Goal: Transaction & Acquisition: Purchase product/service

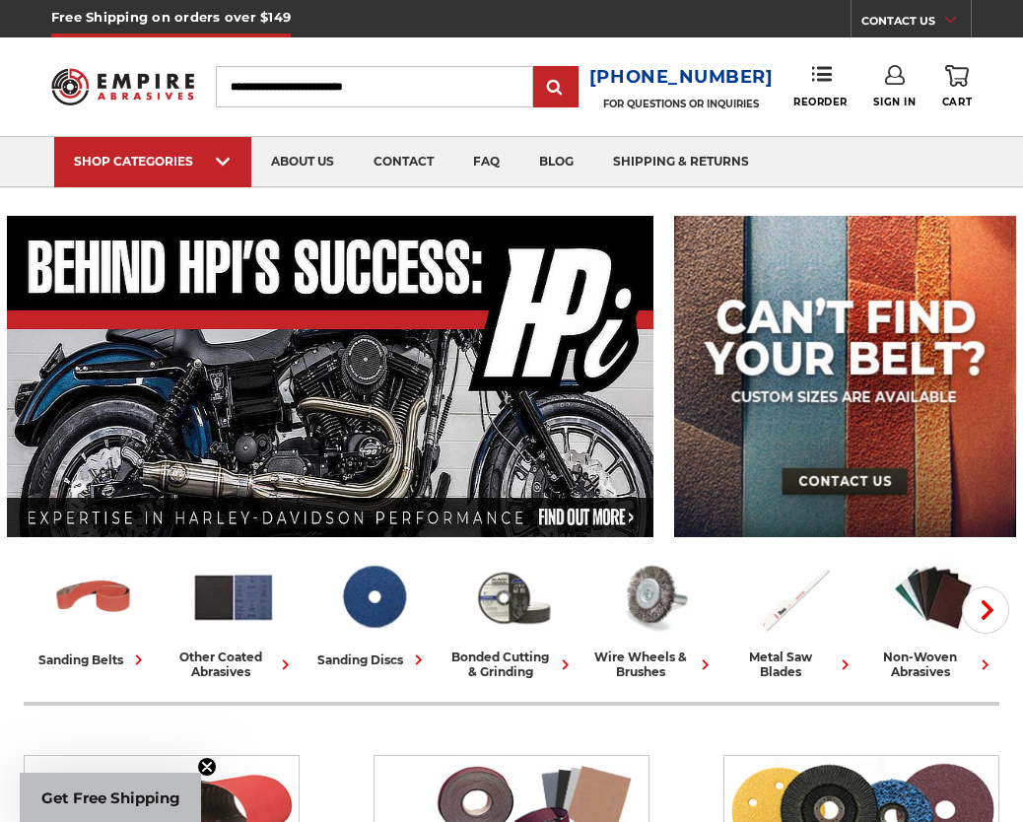
click at [268, 69] on input "Search" at bounding box center [374, 86] width 317 height 41
click at [332, 96] on input "Search" at bounding box center [374, 86] width 317 height 41
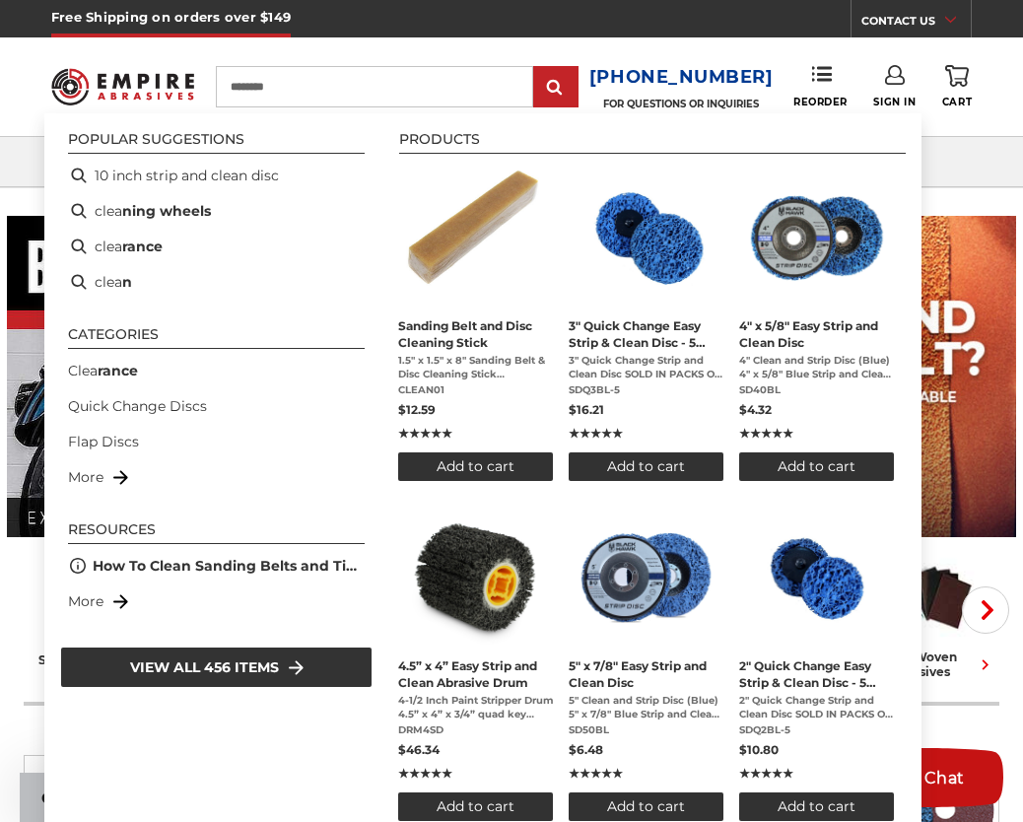
type input "*********"
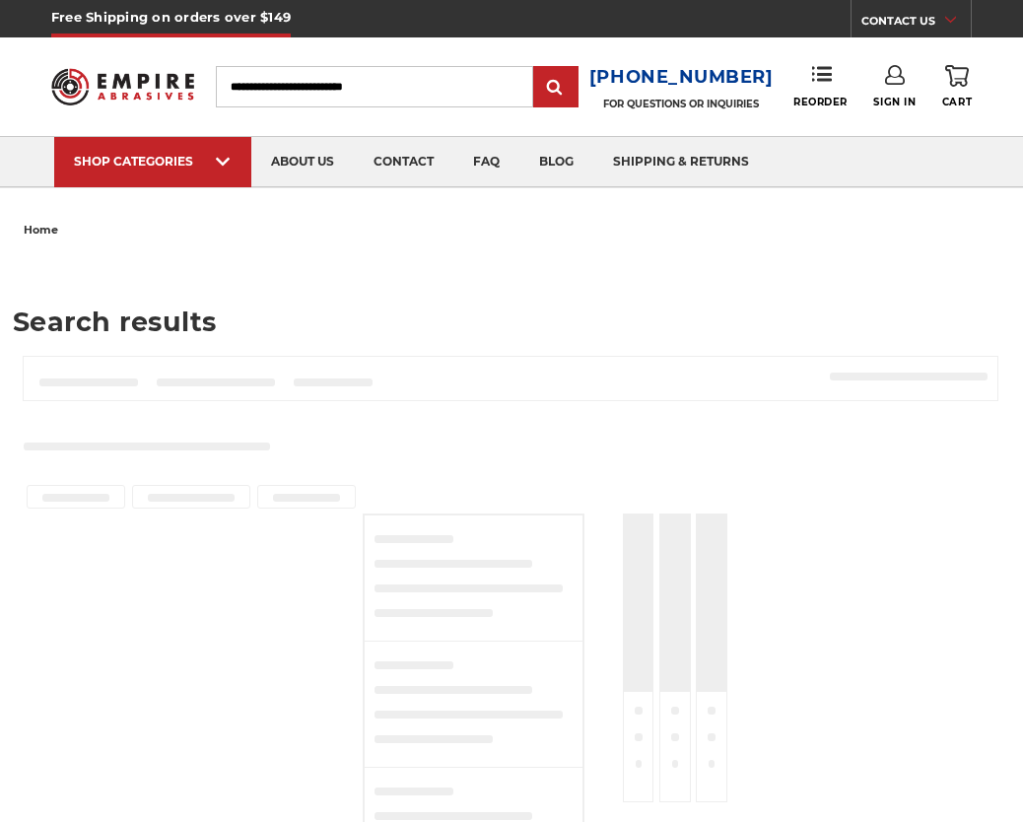
type input "*********"
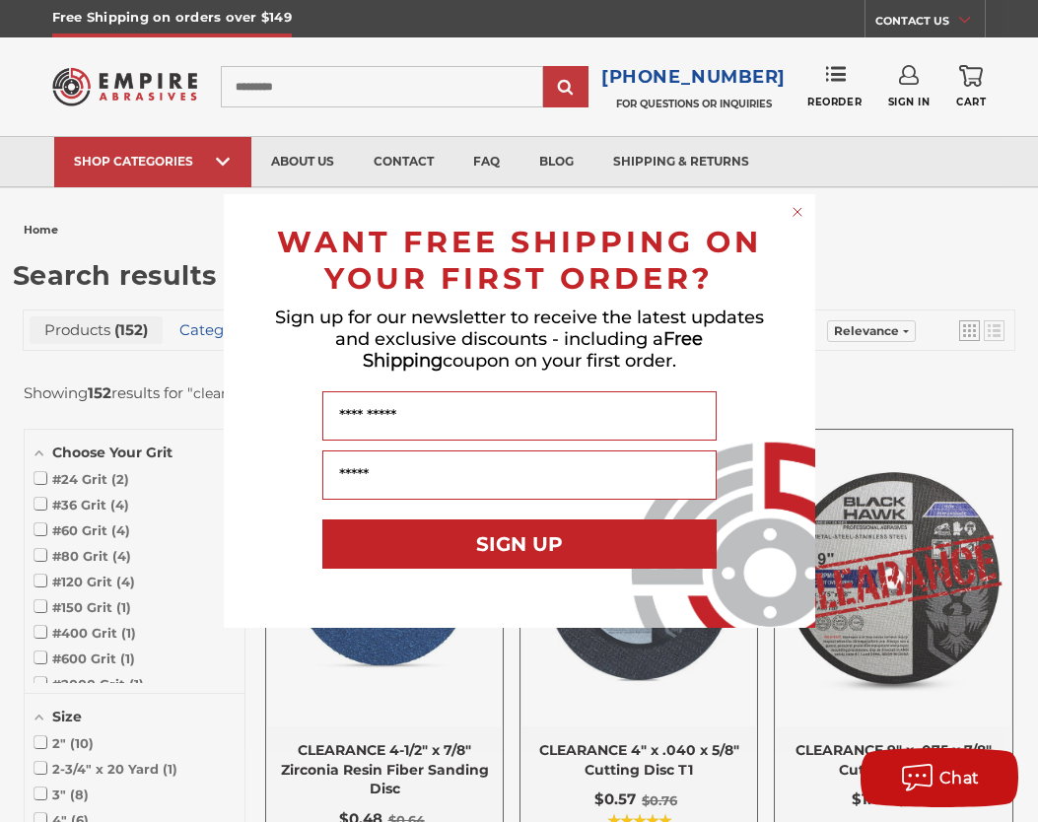
click at [793, 211] on circle "Close dialog" at bounding box center [796, 212] width 19 height 19
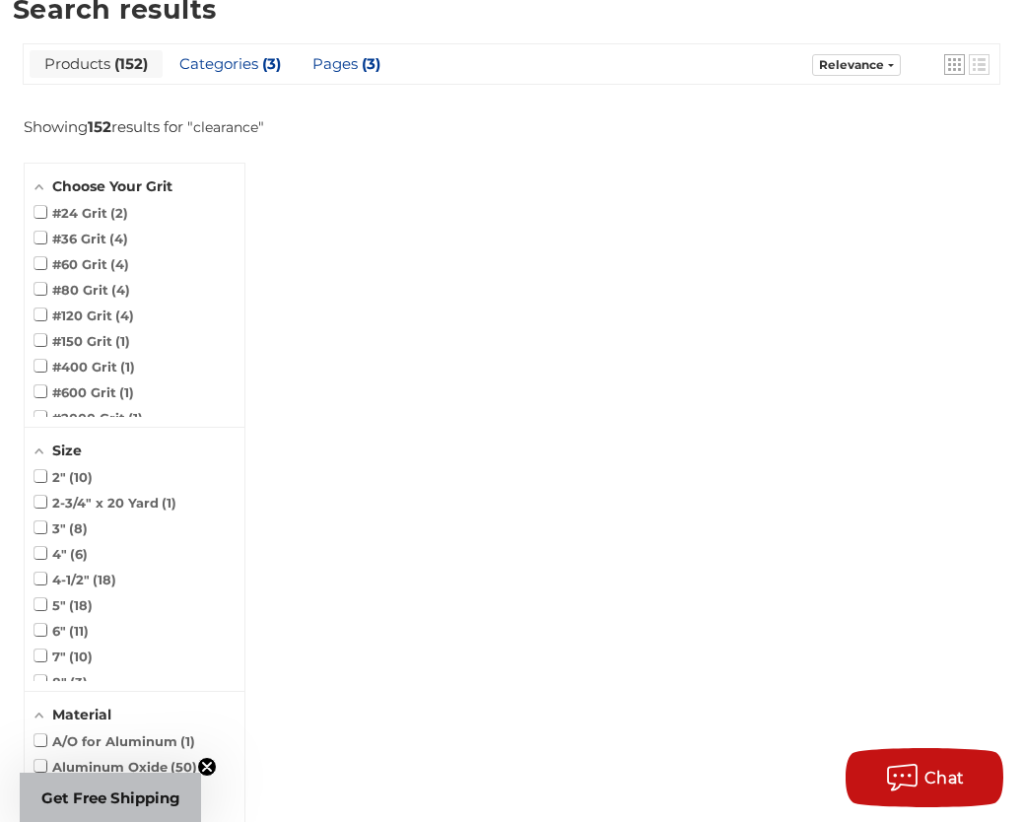
scroll to position [296, 0]
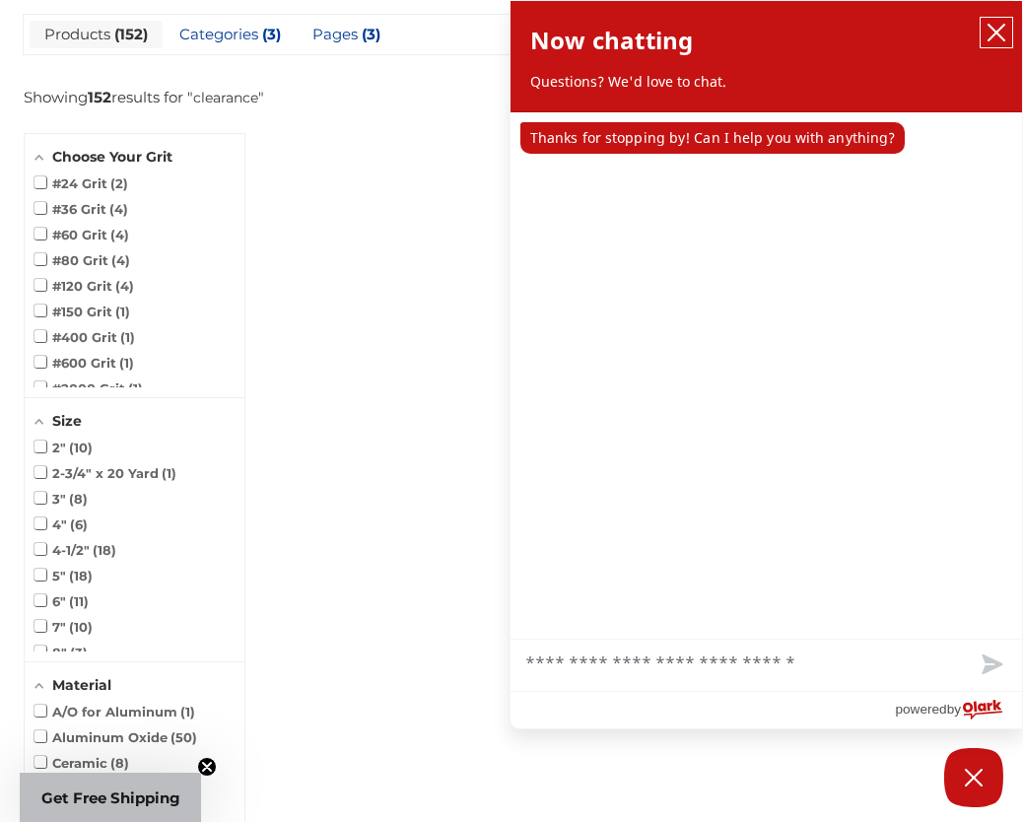
click at [1000, 27] on icon "close chatbox" at bounding box center [996, 33] width 20 height 20
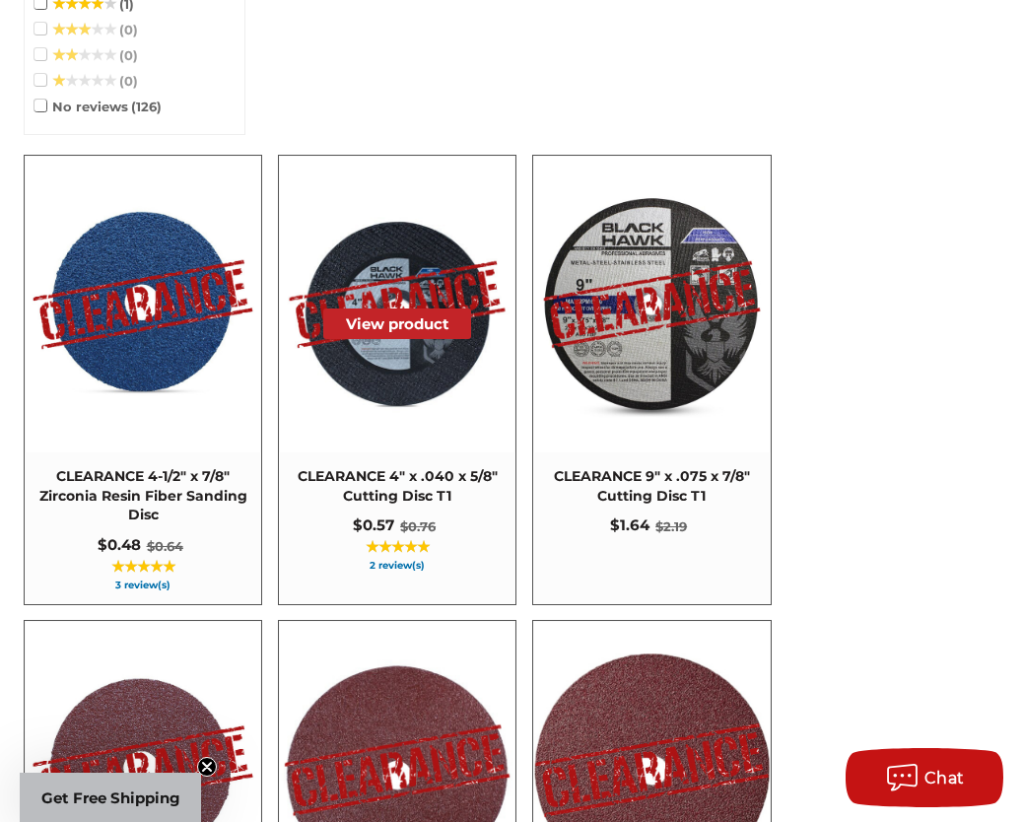
scroll to position [2168, 0]
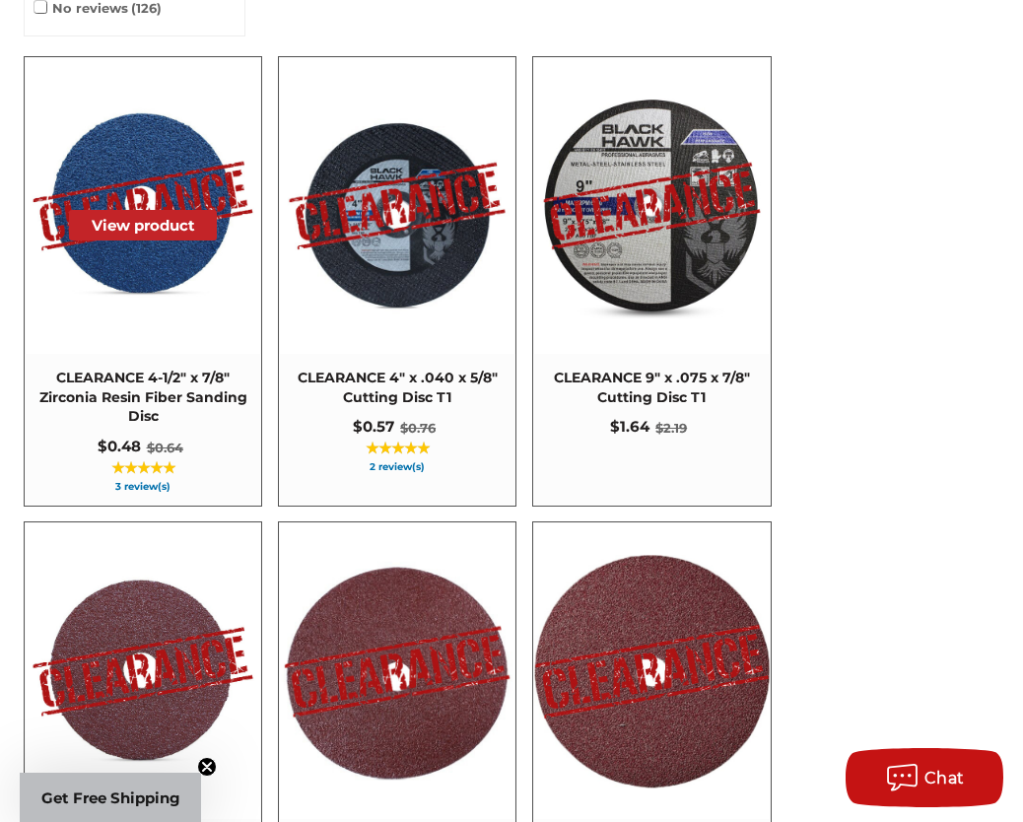
click at [206, 401] on span "CLEARANCE 4-1/2" x 7/8" Zirconia Resin Fiber Sanding Disc" at bounding box center [143, 398] width 218 height 58
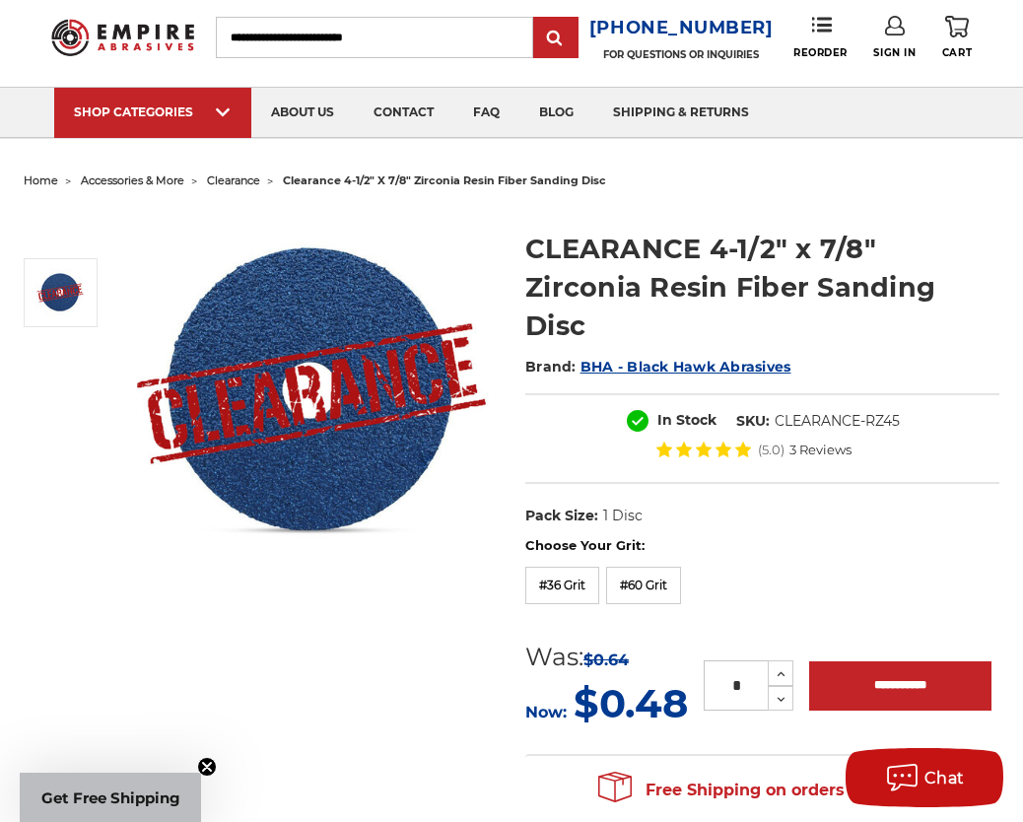
scroll to position [99, 0]
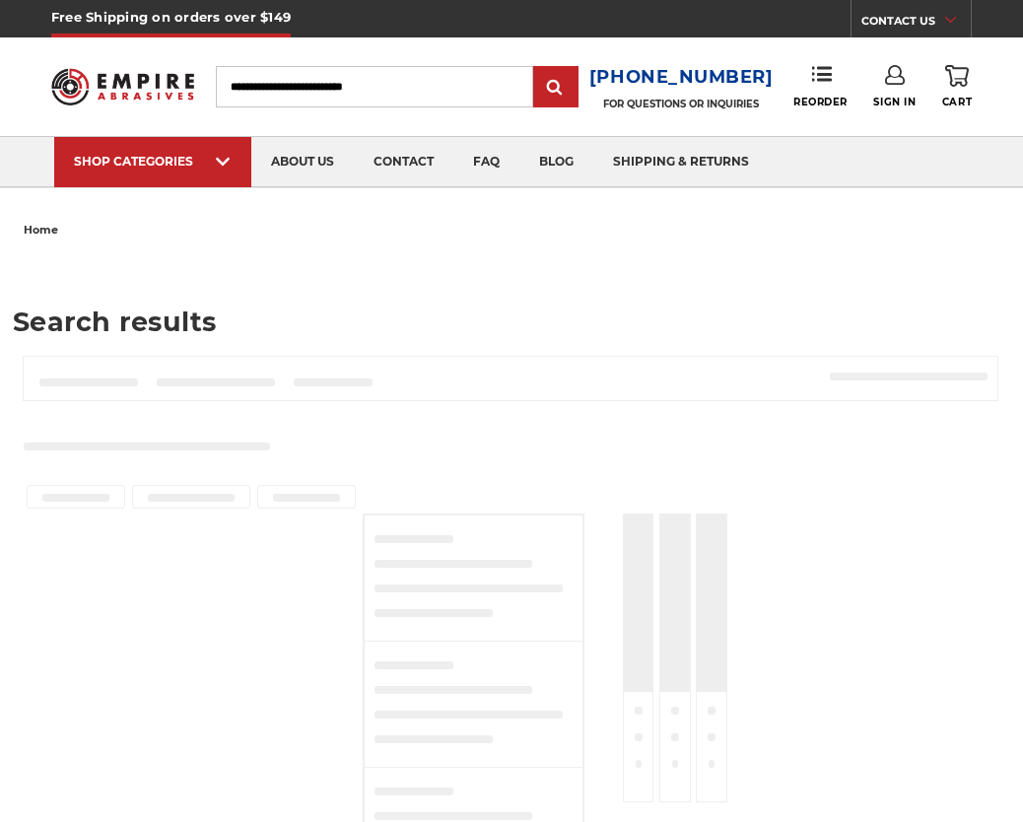
type input "*********"
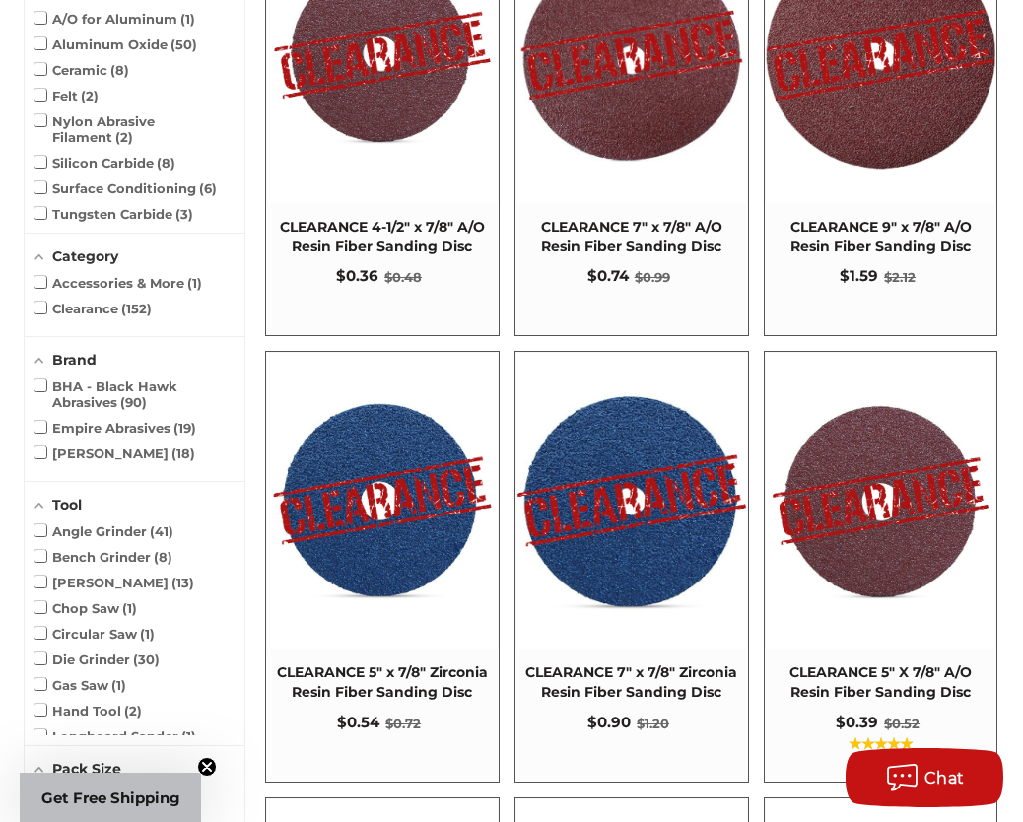
scroll to position [985, 0]
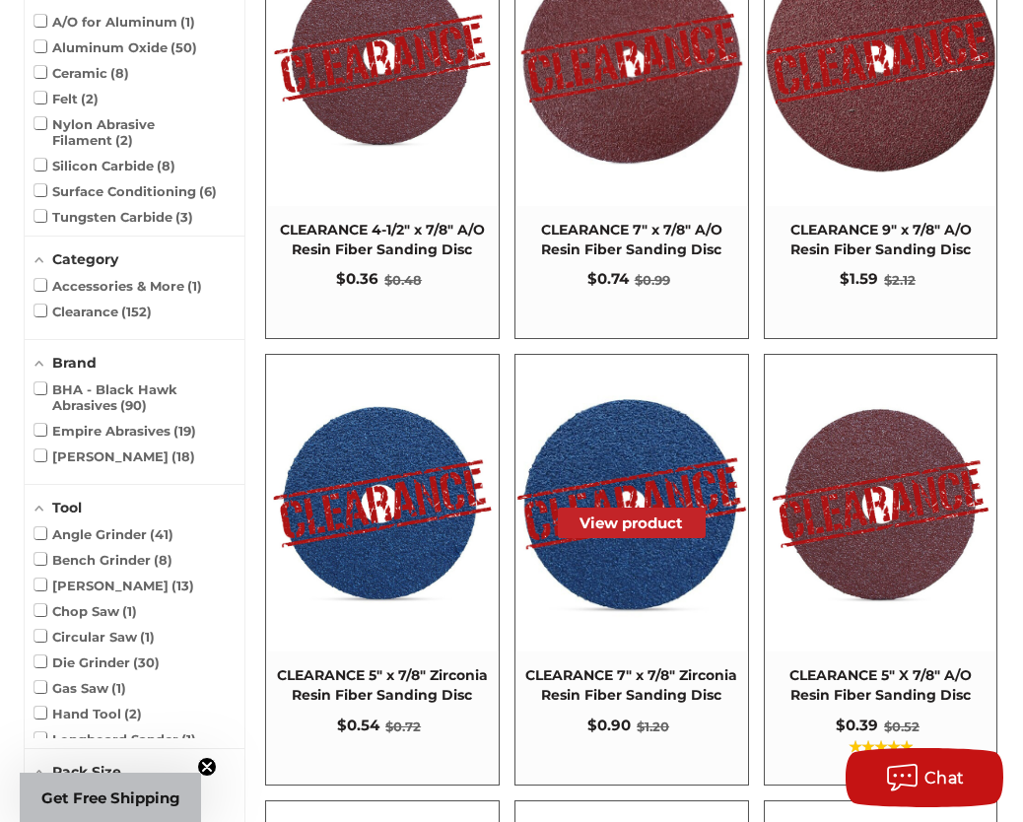
click at [630, 602] on img at bounding box center [631, 503] width 231 height 231
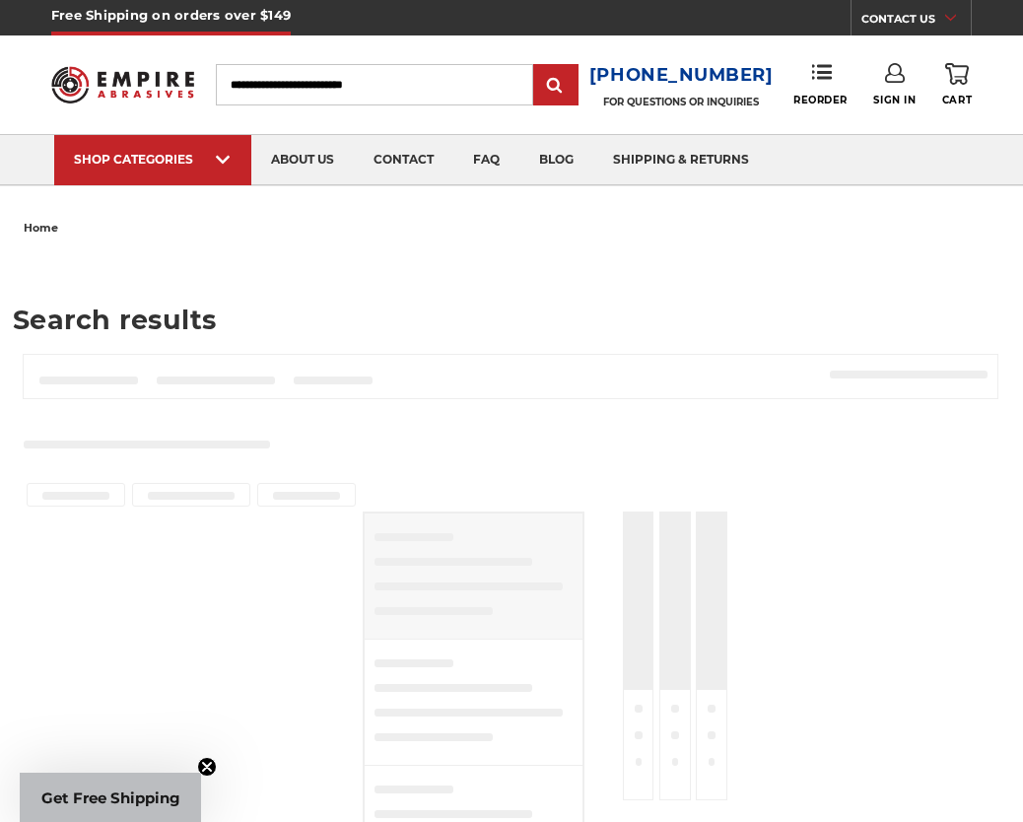
type input "*********"
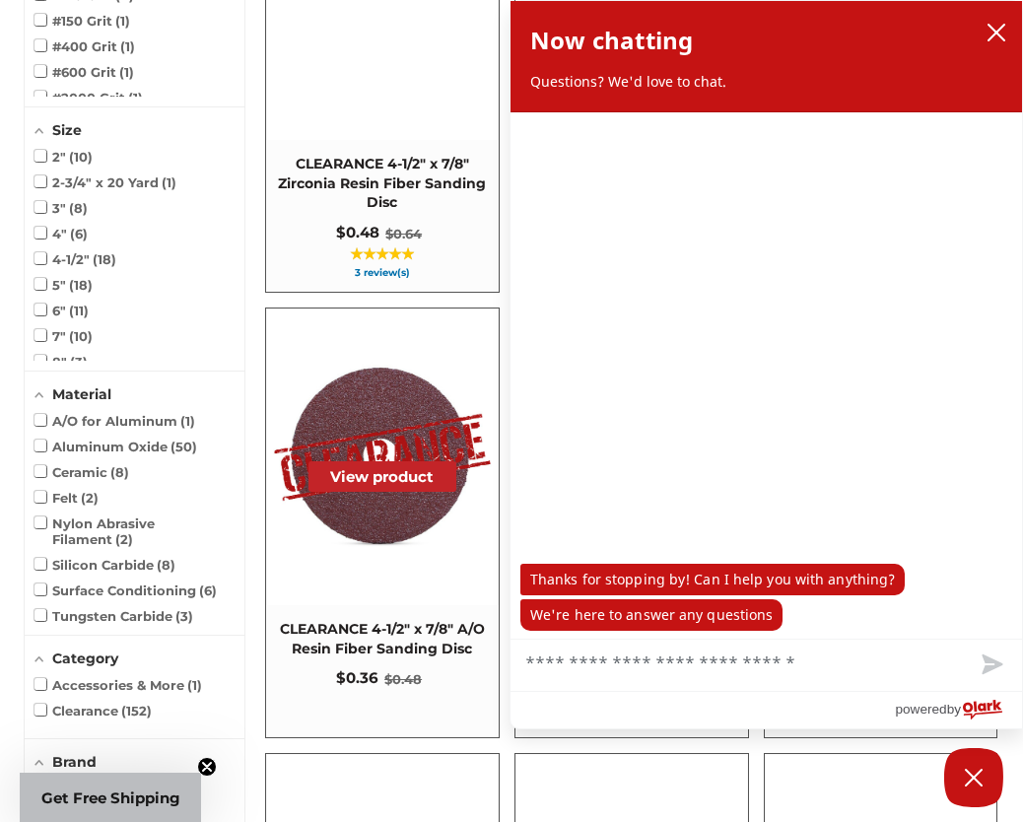
scroll to position [591, 0]
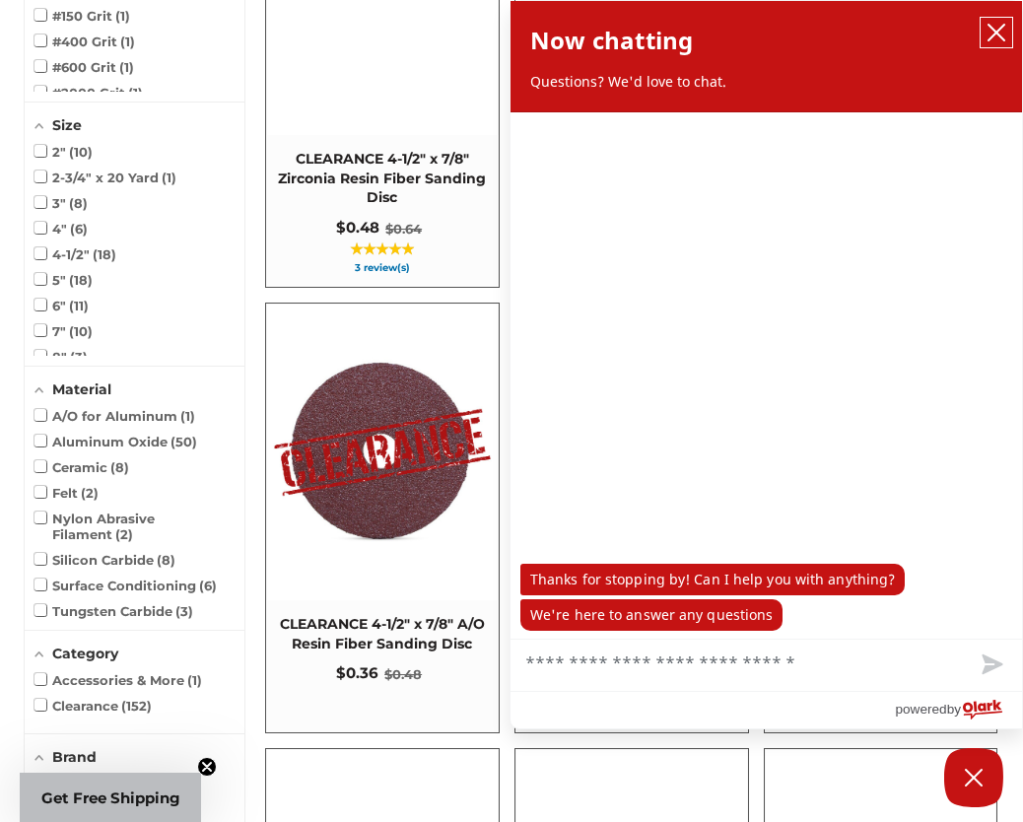
click at [992, 21] on button "close chatbox" at bounding box center [997, 33] width 32 height 30
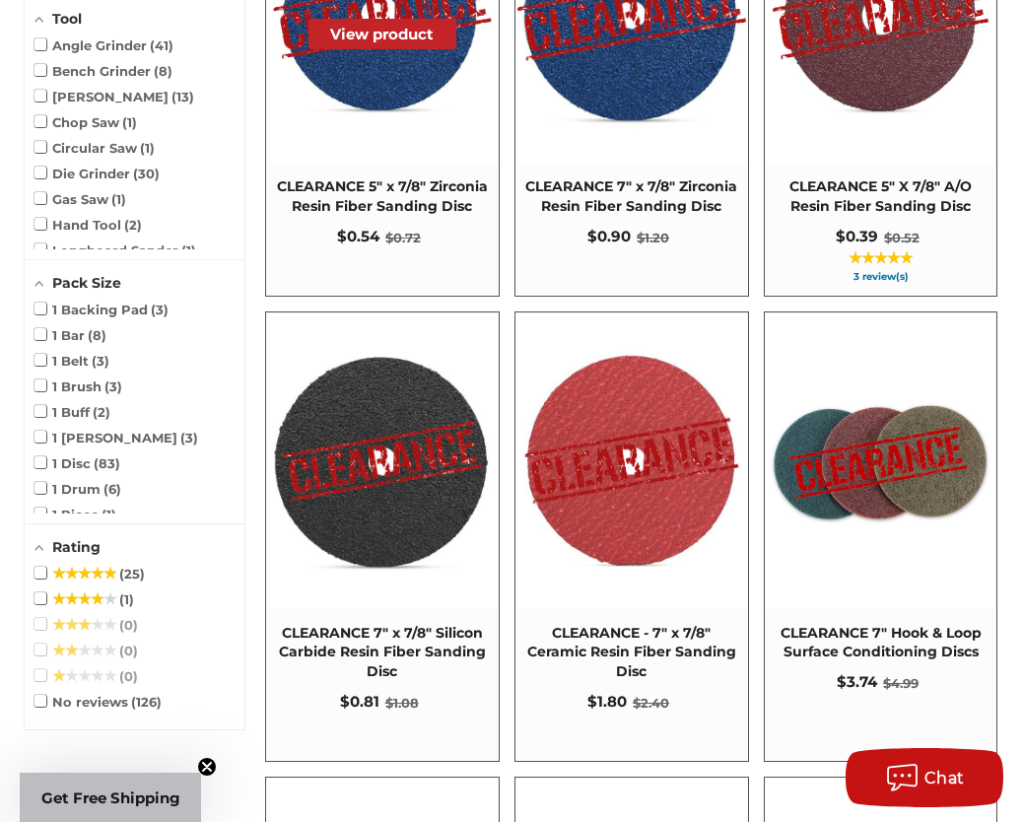
scroll to position [1478, 0]
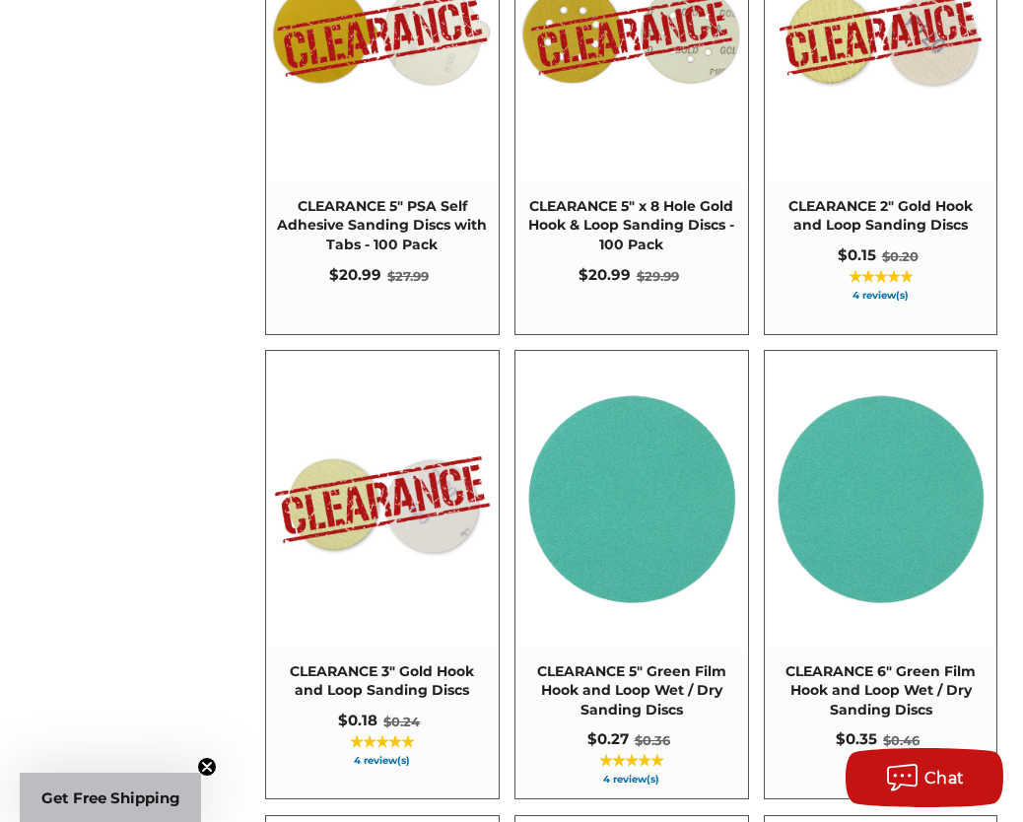
scroll to position [14546, 0]
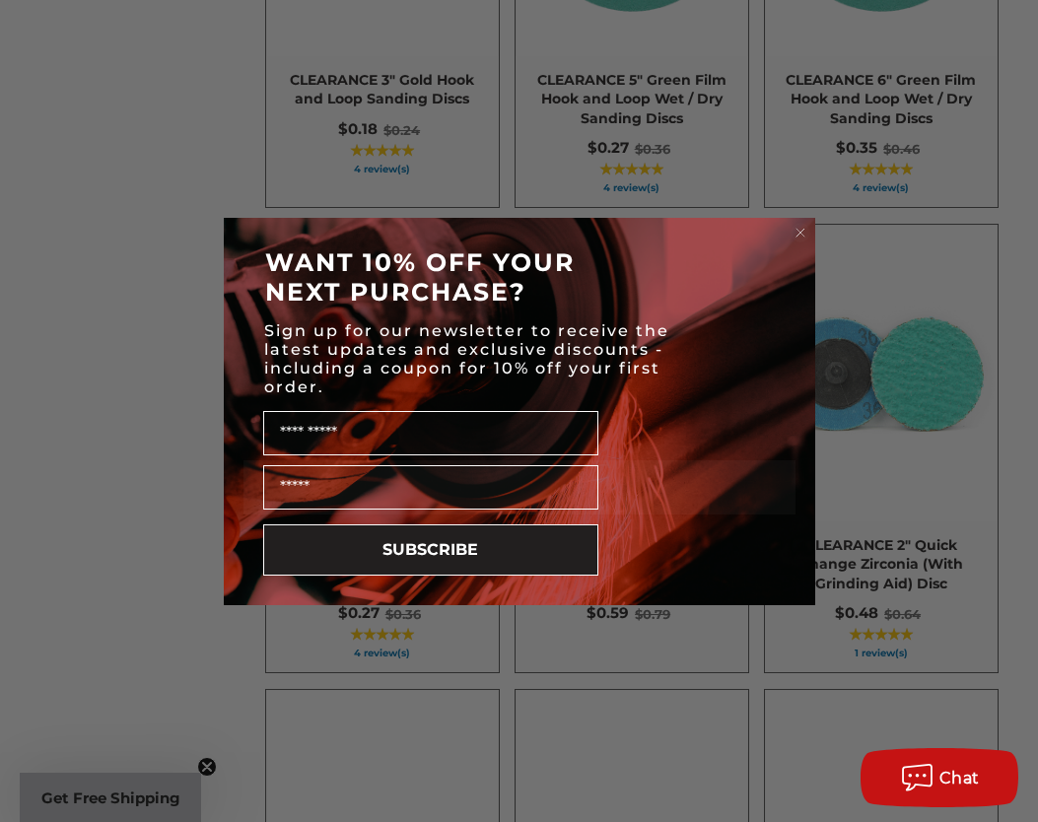
drag, startPoint x: 797, startPoint y: 228, endPoint x: 812, endPoint y: 247, distance: 24.6
click at [797, 228] on circle "Close dialog" at bounding box center [799, 232] width 19 height 19
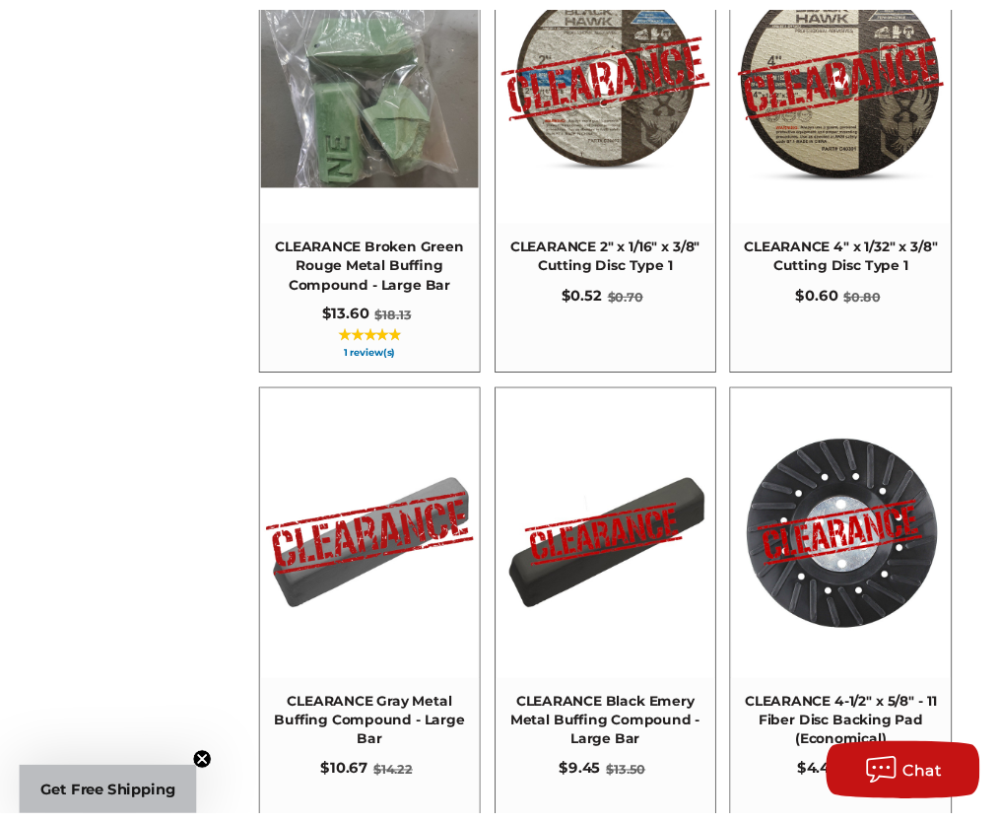
scroll to position [12931, 0]
